Goal: Check status

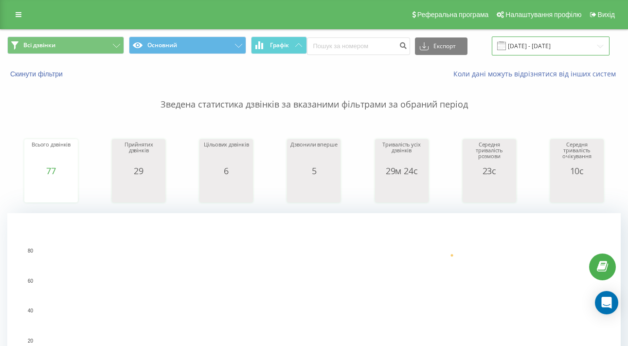
click at [594, 51] on input "20.08.2025 - 20.08.2025" at bounding box center [551, 45] width 118 height 19
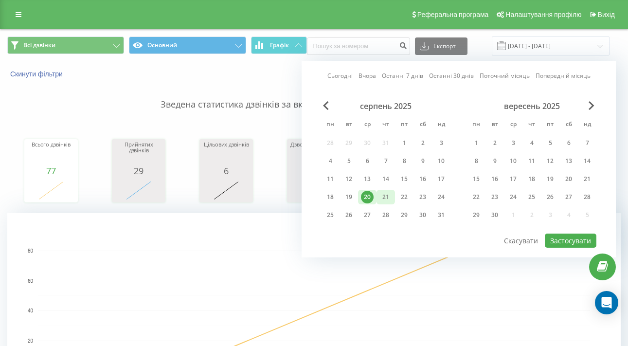
click at [389, 199] on div "21" at bounding box center [385, 197] width 13 height 13
click at [564, 257] on div "Сьогодні Вчора Останні 7 днів Останні 30 днів Поточний місяць Попередній місяць…" at bounding box center [458, 159] width 314 height 196
click at [405, 203] on div "22" at bounding box center [404, 197] width 13 height 13
click at [404, 203] on div "22" at bounding box center [404, 197] width 13 height 13
click at [559, 246] on button "Застосувати" at bounding box center [571, 240] width 52 height 14
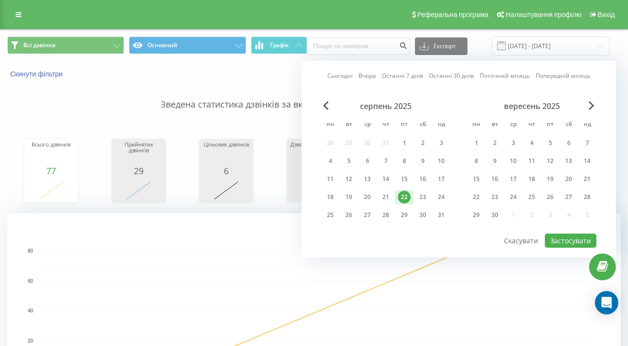
type input "22.08.2025 - 22.08.2025"
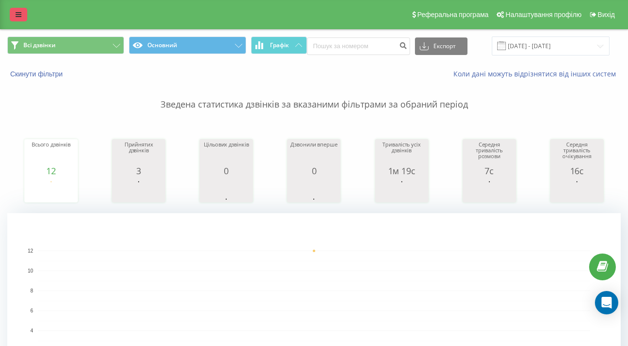
click at [22, 21] on link at bounding box center [19, 15] width 18 height 14
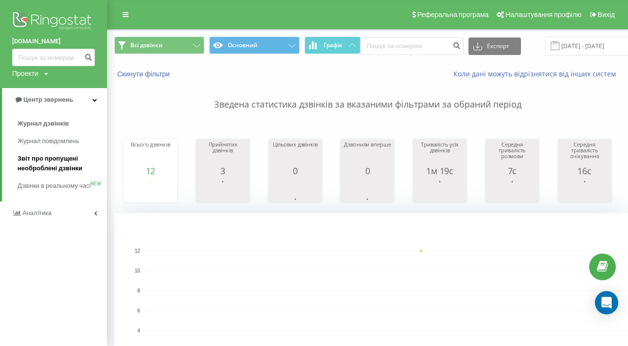
click at [32, 157] on span "Звіт про пропущені необроблені дзвінки" at bounding box center [60, 163] width 85 height 19
click at [45, 162] on span "Звіт про пропущені необроблені дзвінки" at bounding box center [60, 163] width 85 height 19
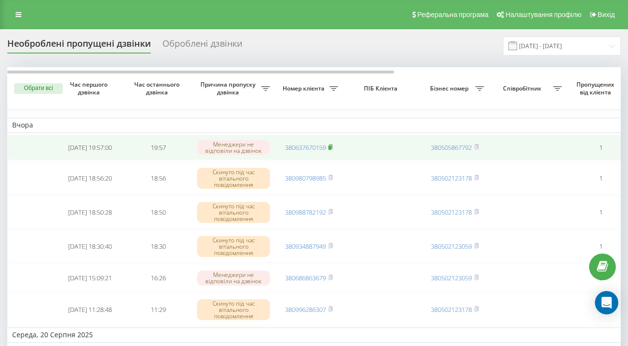
click at [331, 150] on rect at bounding box center [329, 147] width 3 height 4
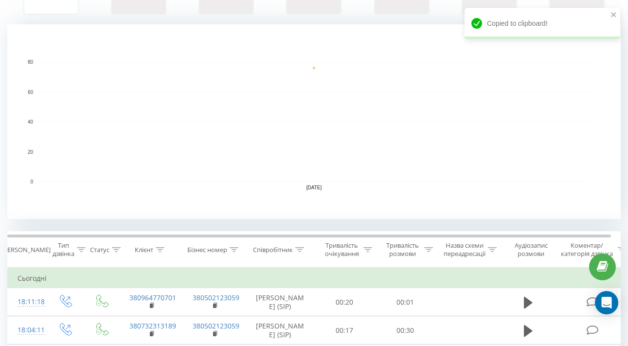
scroll to position [189, 0]
click at [617, 16] on div "Copied to clipboard!" at bounding box center [542, 23] width 156 height 31
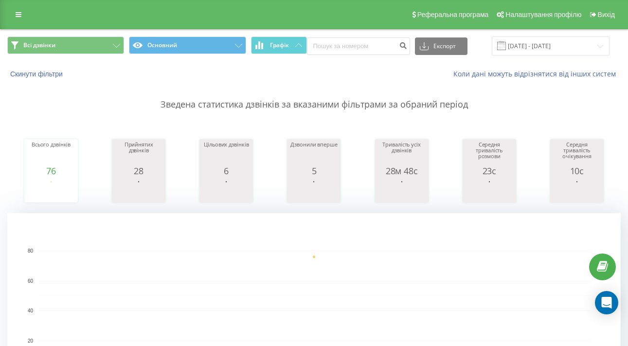
scroll to position [0, 0]
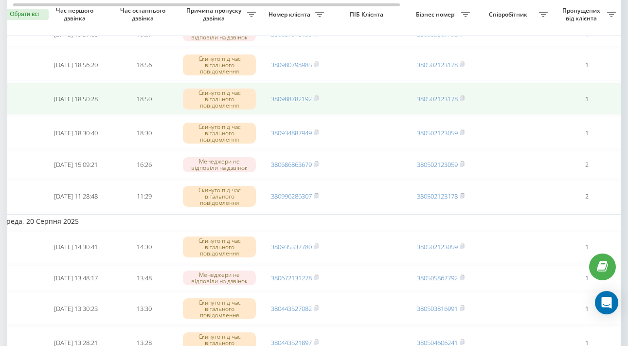
scroll to position [0, 1]
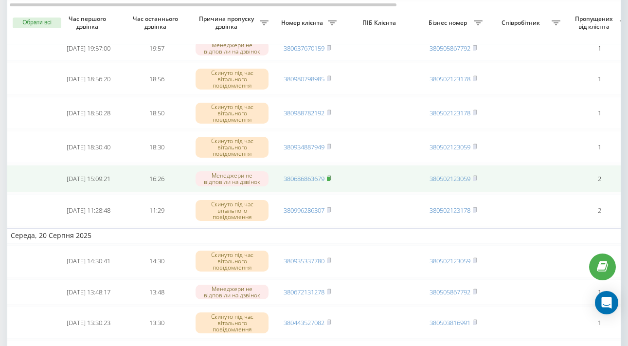
click at [330, 181] on rect at bounding box center [328, 178] width 3 height 4
